Goal: Task Accomplishment & Management: Manage account settings

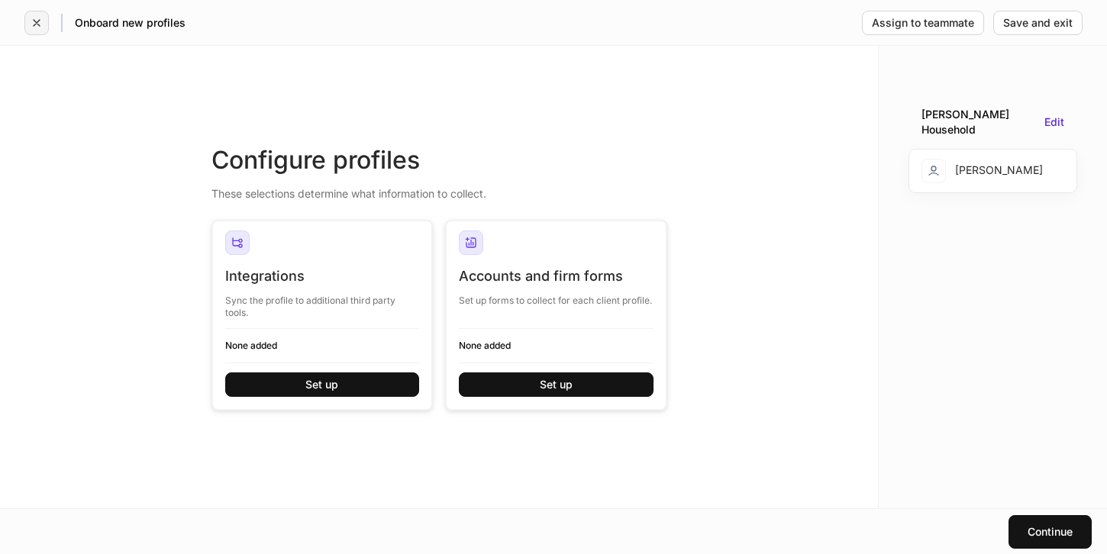
click at [30, 27] on button "button" at bounding box center [36, 23] width 24 height 24
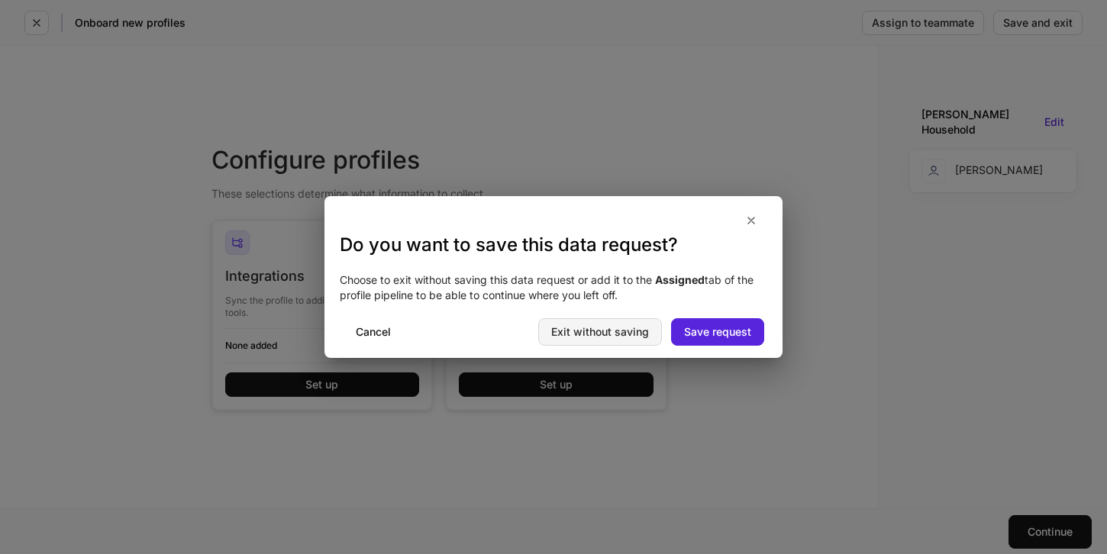
click at [629, 332] on div "Exit without saving" at bounding box center [600, 332] width 98 height 11
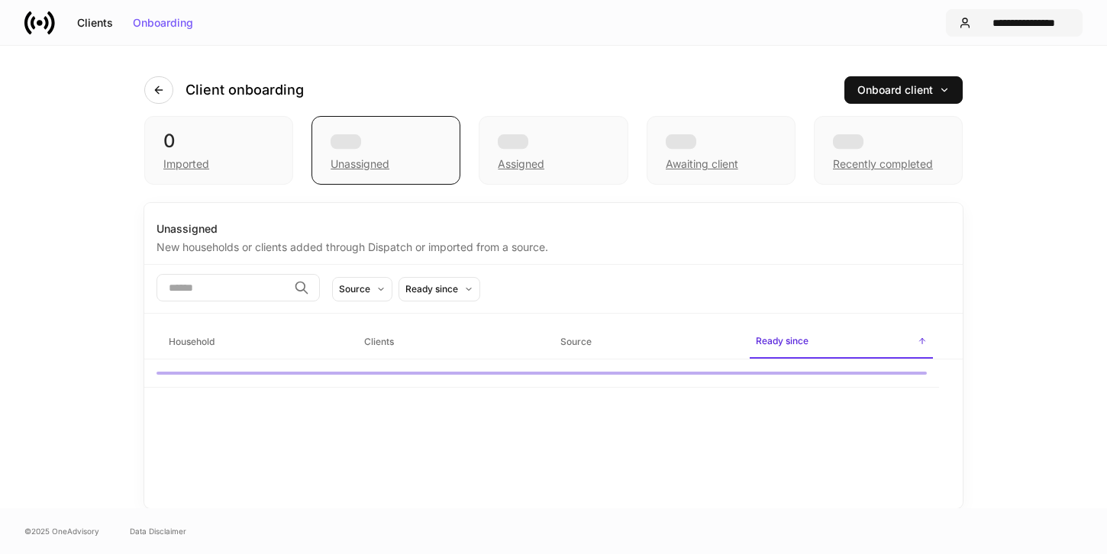
click at [1044, 30] on button "**********" at bounding box center [1014, 22] width 137 height 27
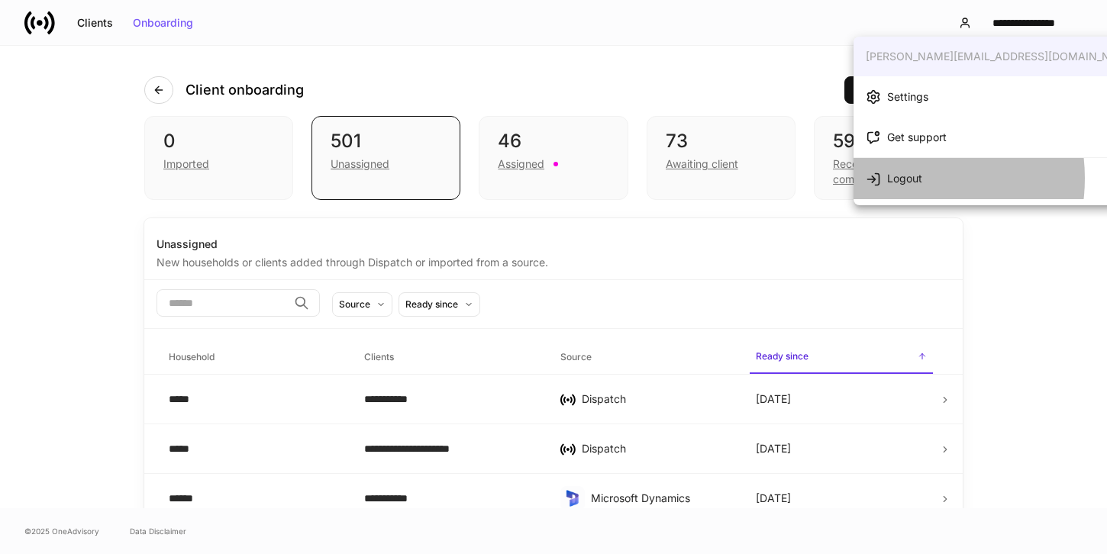
click at [897, 178] on div "Logout" at bounding box center [904, 178] width 35 height 15
